Goal: Navigation & Orientation: Find specific page/section

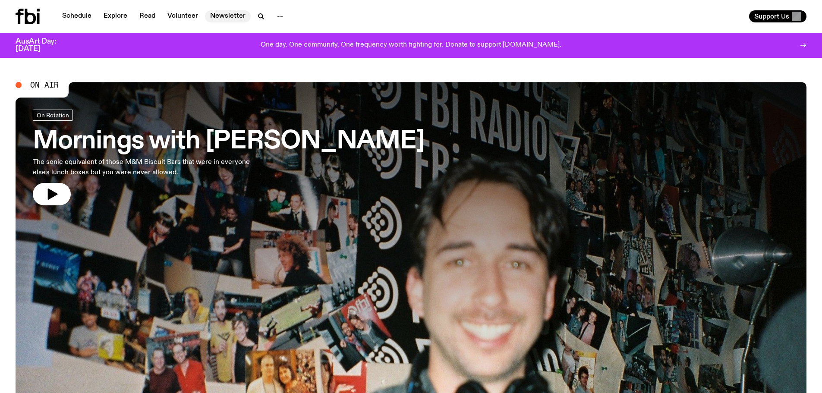
click at [230, 12] on link "Newsletter" at bounding box center [228, 16] width 46 height 12
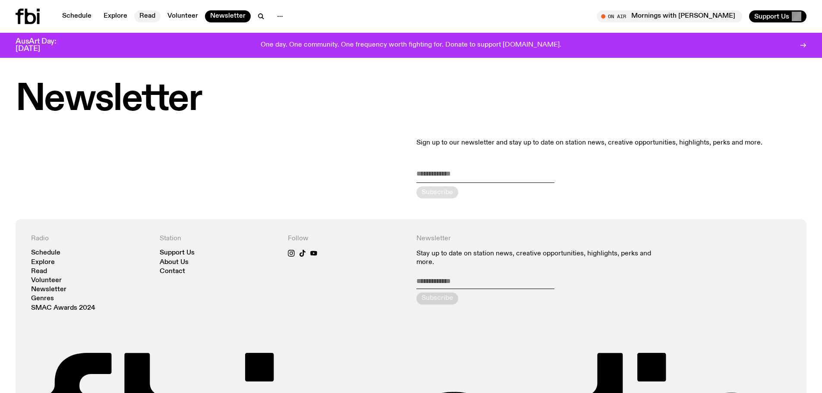
click at [147, 11] on link "Read" at bounding box center [147, 16] width 26 height 12
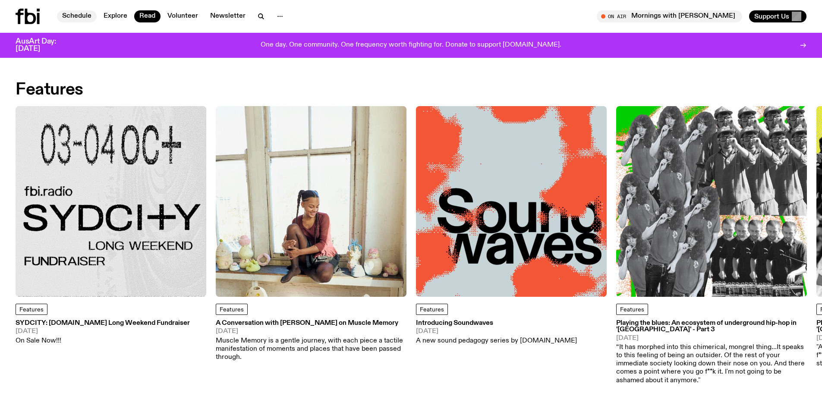
click at [78, 13] on link "Schedule" at bounding box center [77, 16] width 40 height 12
